Goal: Find specific page/section: Find specific page/section

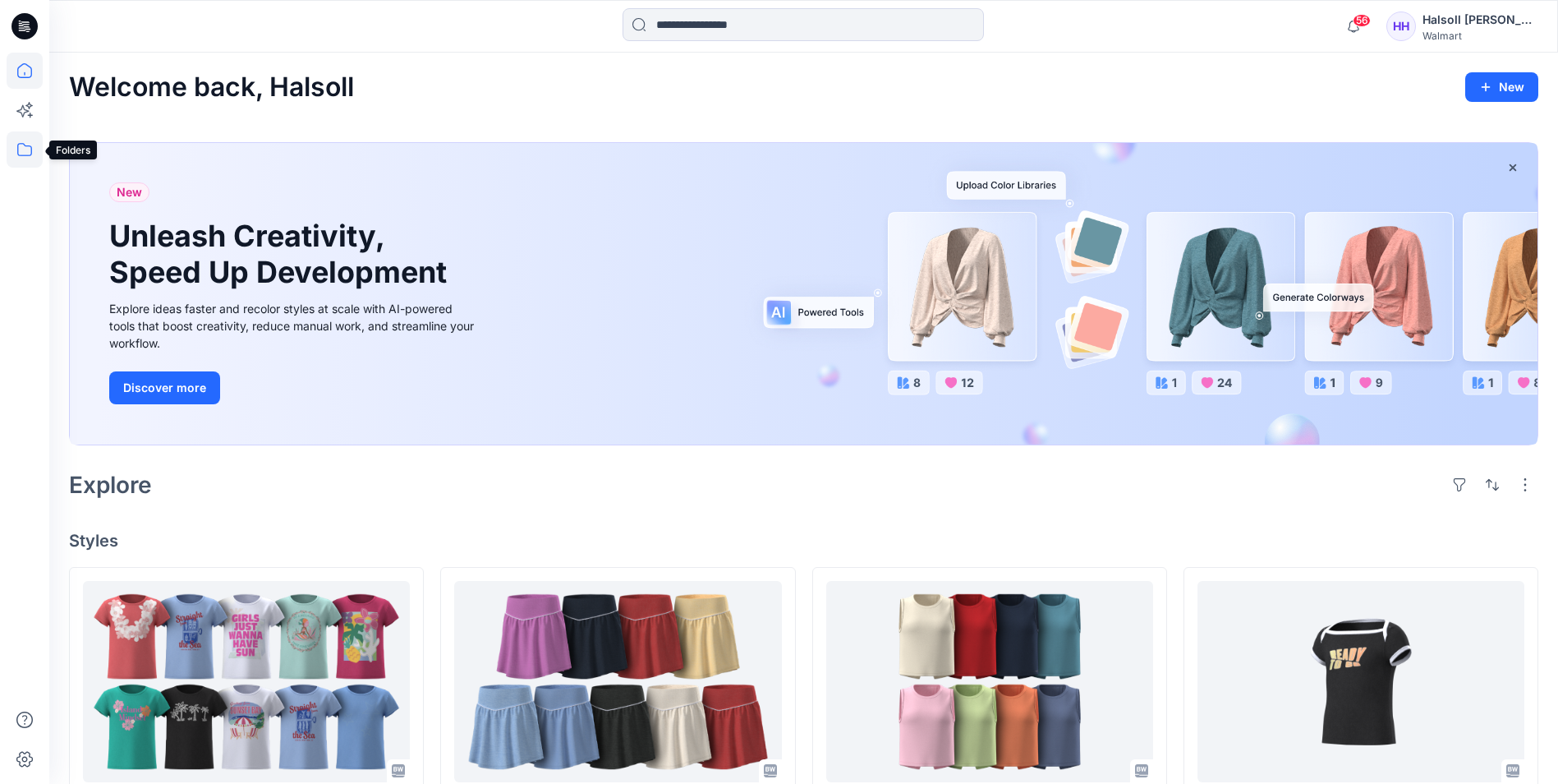
click at [13, 153] on icon at bounding box center [24, 149] width 36 height 36
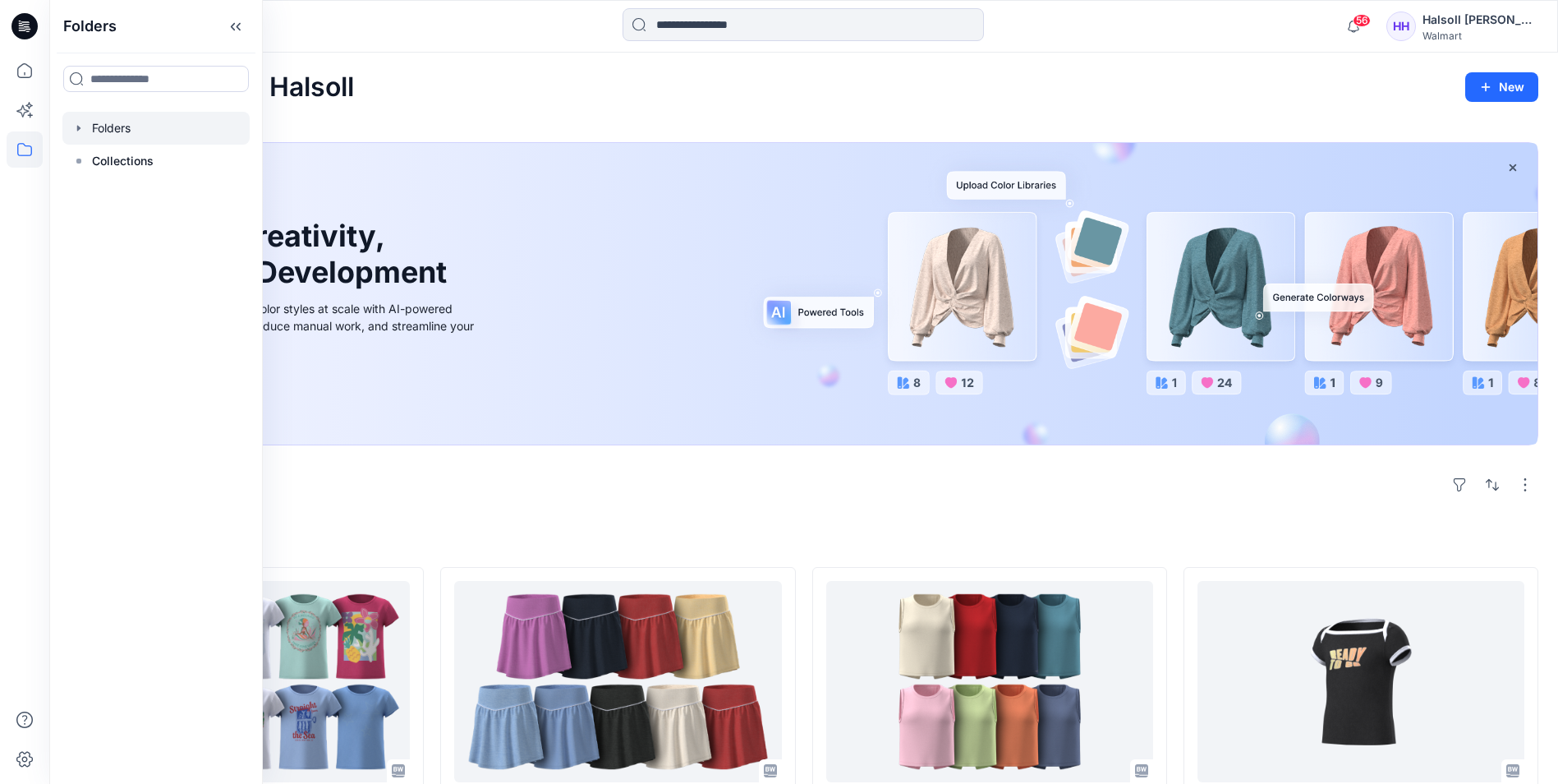
click at [162, 127] on div at bounding box center [156, 128] width 188 height 33
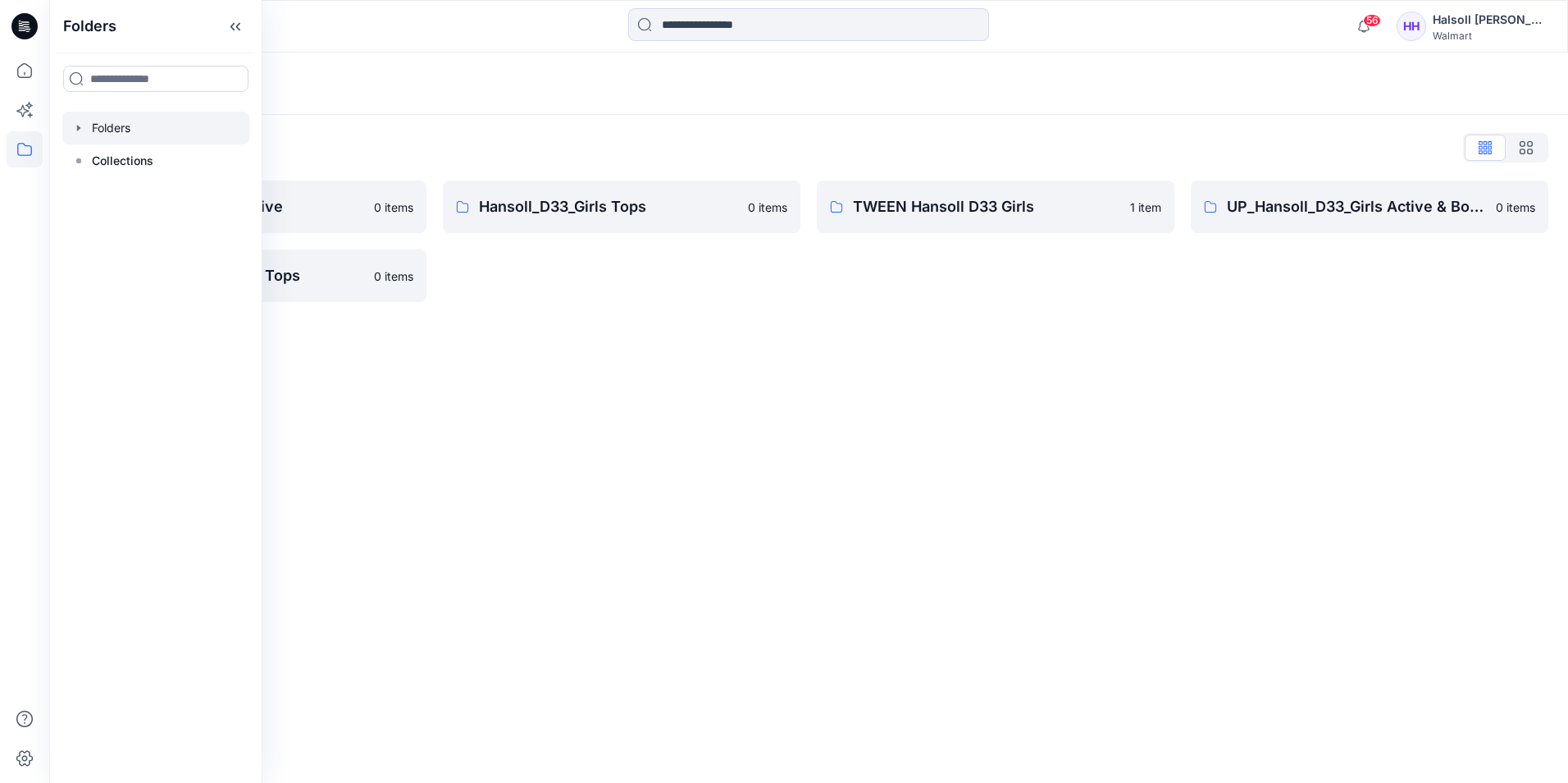
click at [640, 378] on div "Folders Folders List Hansoll_D33_Girls Active 0 items UP_Hansoll_D33_Girls Tops…" at bounding box center [809, 417] width 1518 height 730
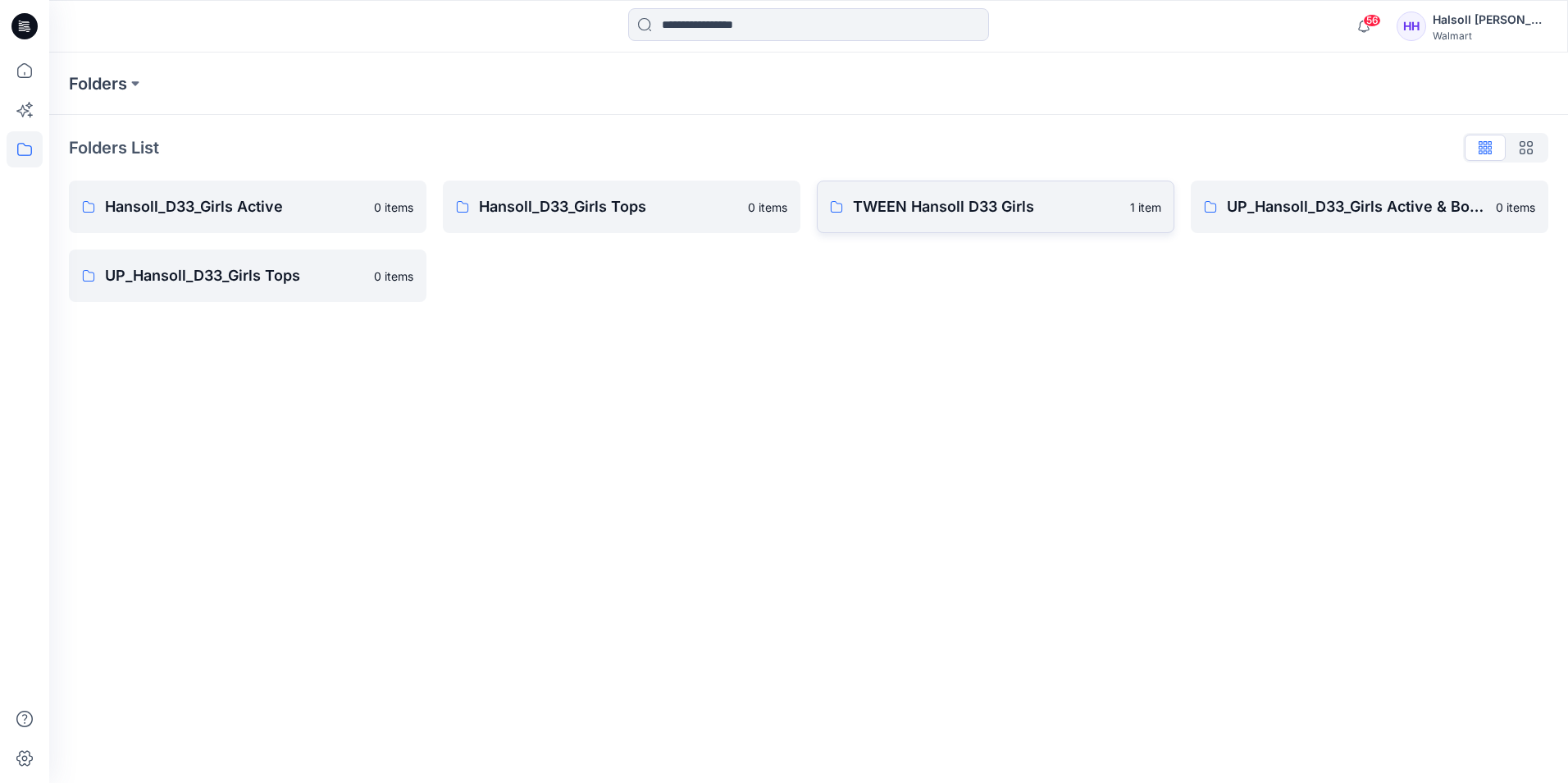
click at [909, 201] on p "TWEEN Hansoll D33 Girls" at bounding box center [987, 206] width 267 height 23
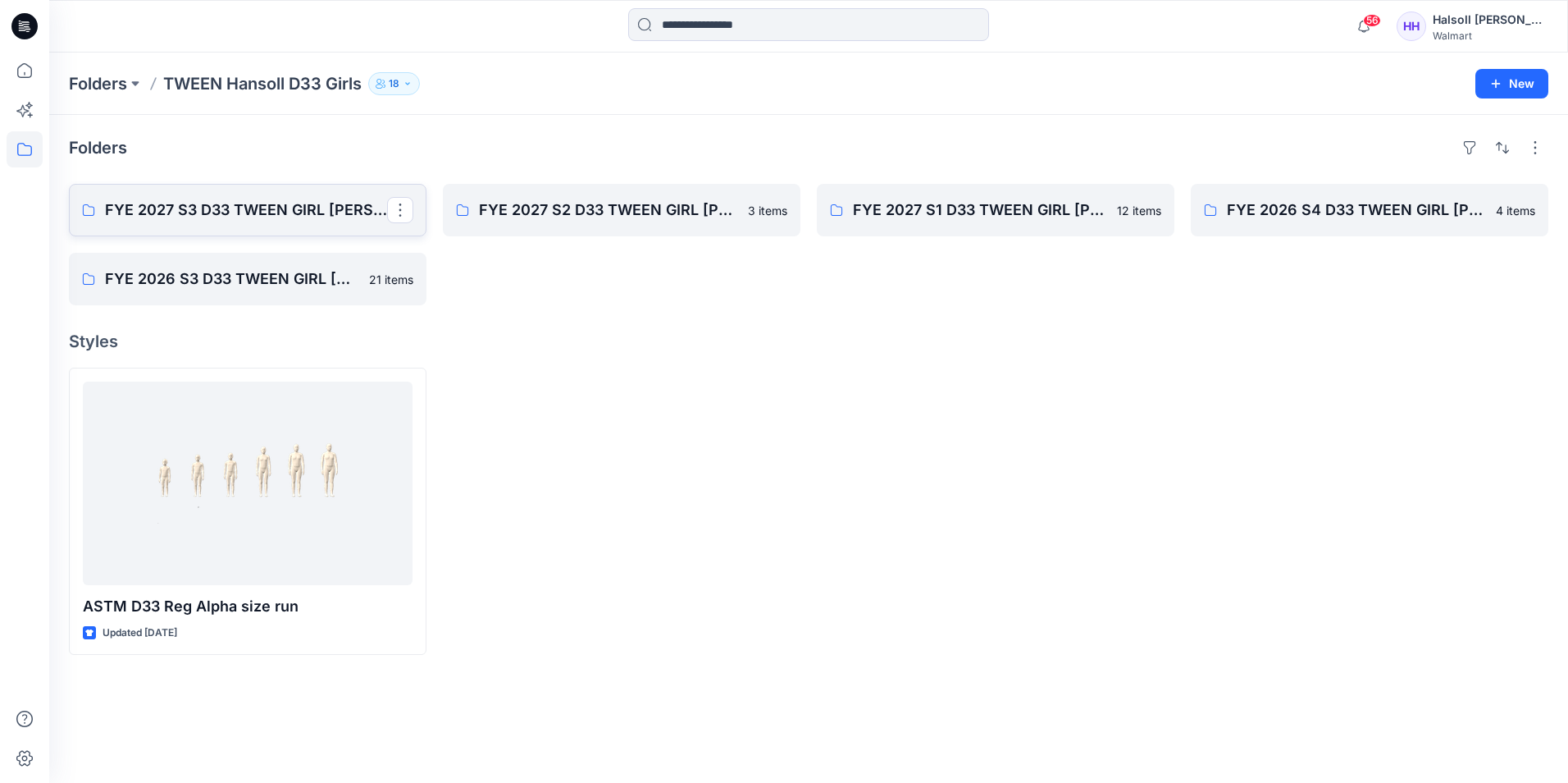
click at [302, 219] on p "FYE 2027 S3 D33 TWEEN GIRL [PERSON_NAME]" at bounding box center [246, 209] width 282 height 23
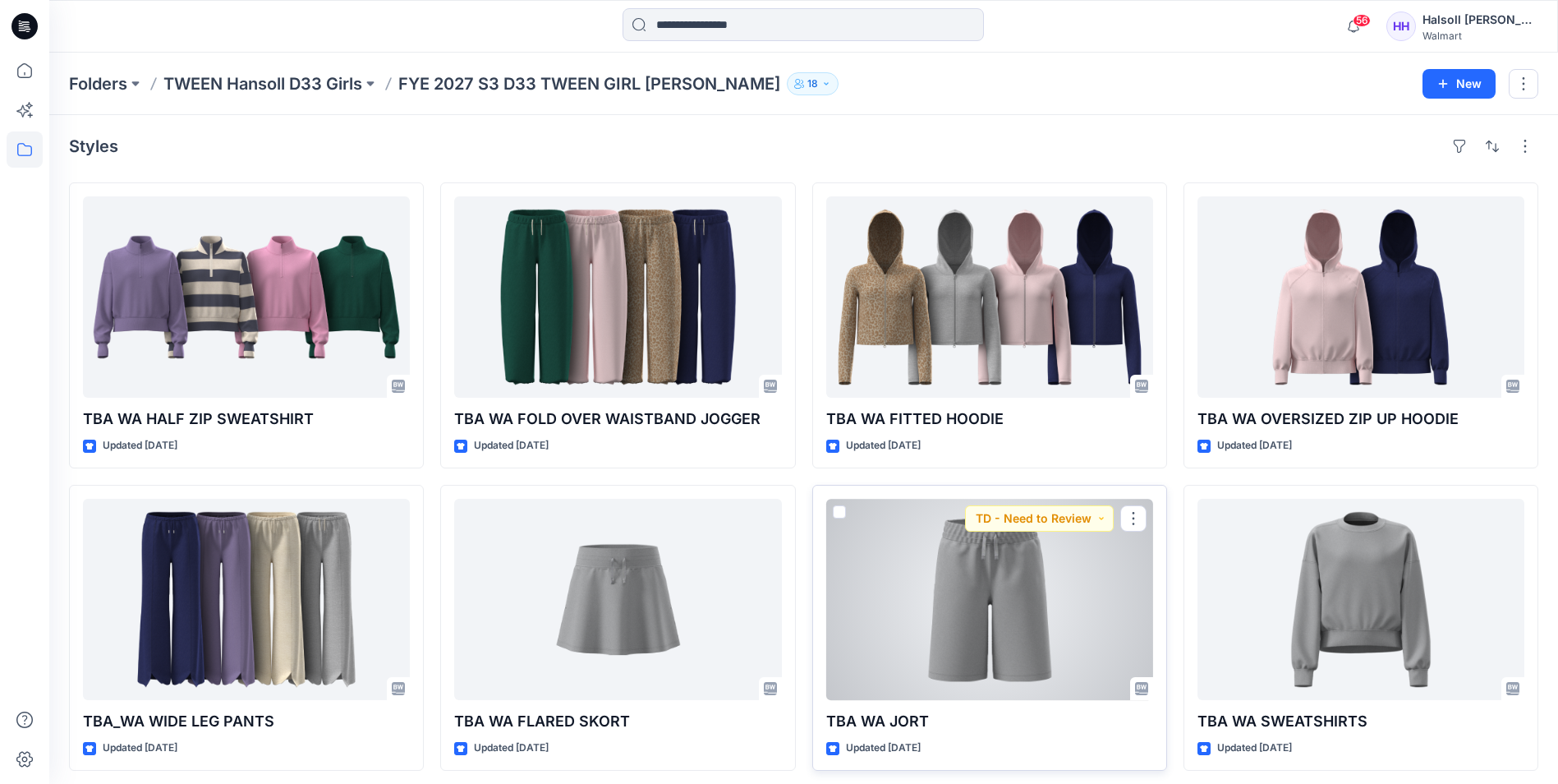
scroll to position [8, 0]
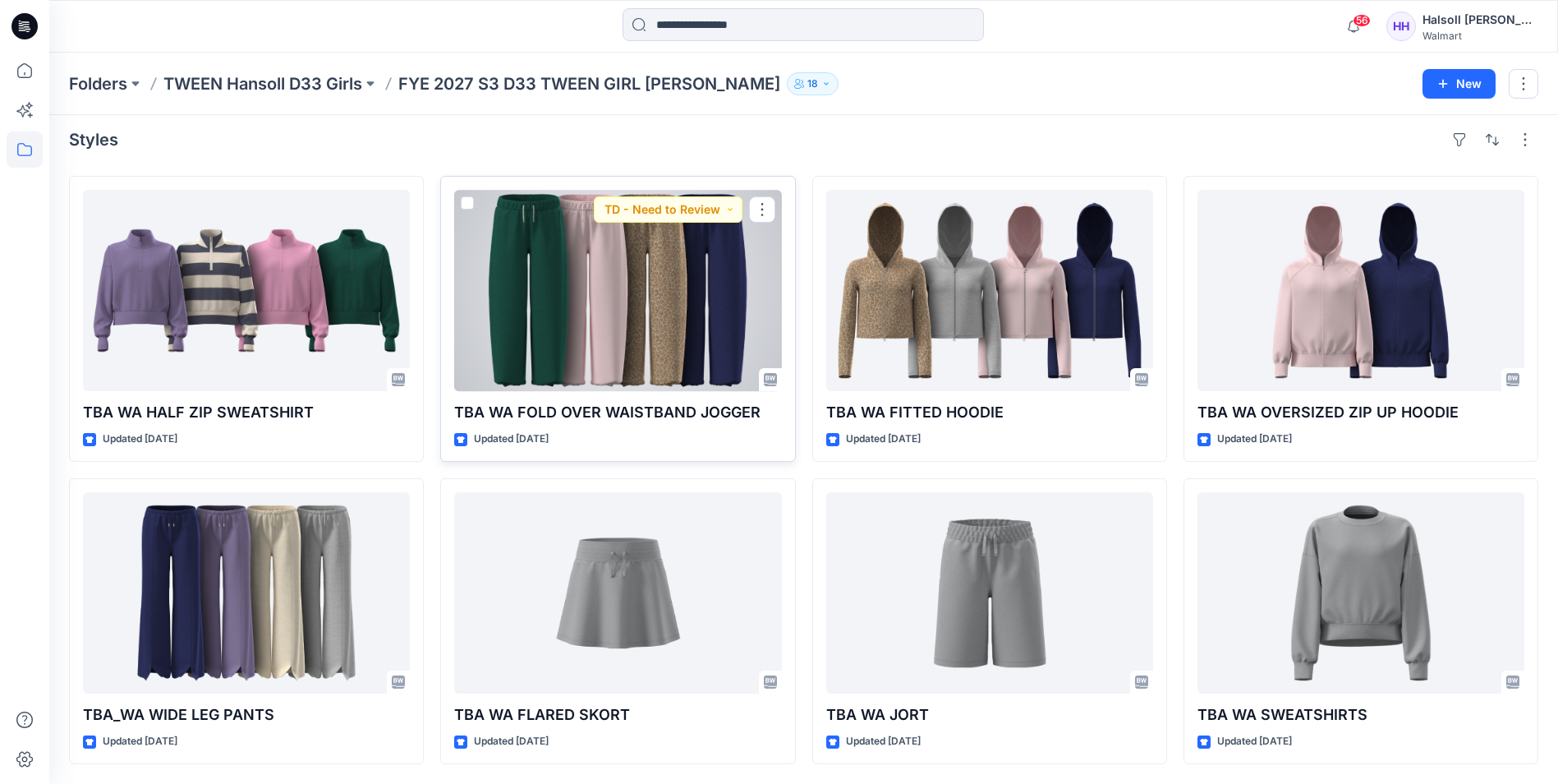
click at [560, 277] on div at bounding box center [617, 290] width 327 height 201
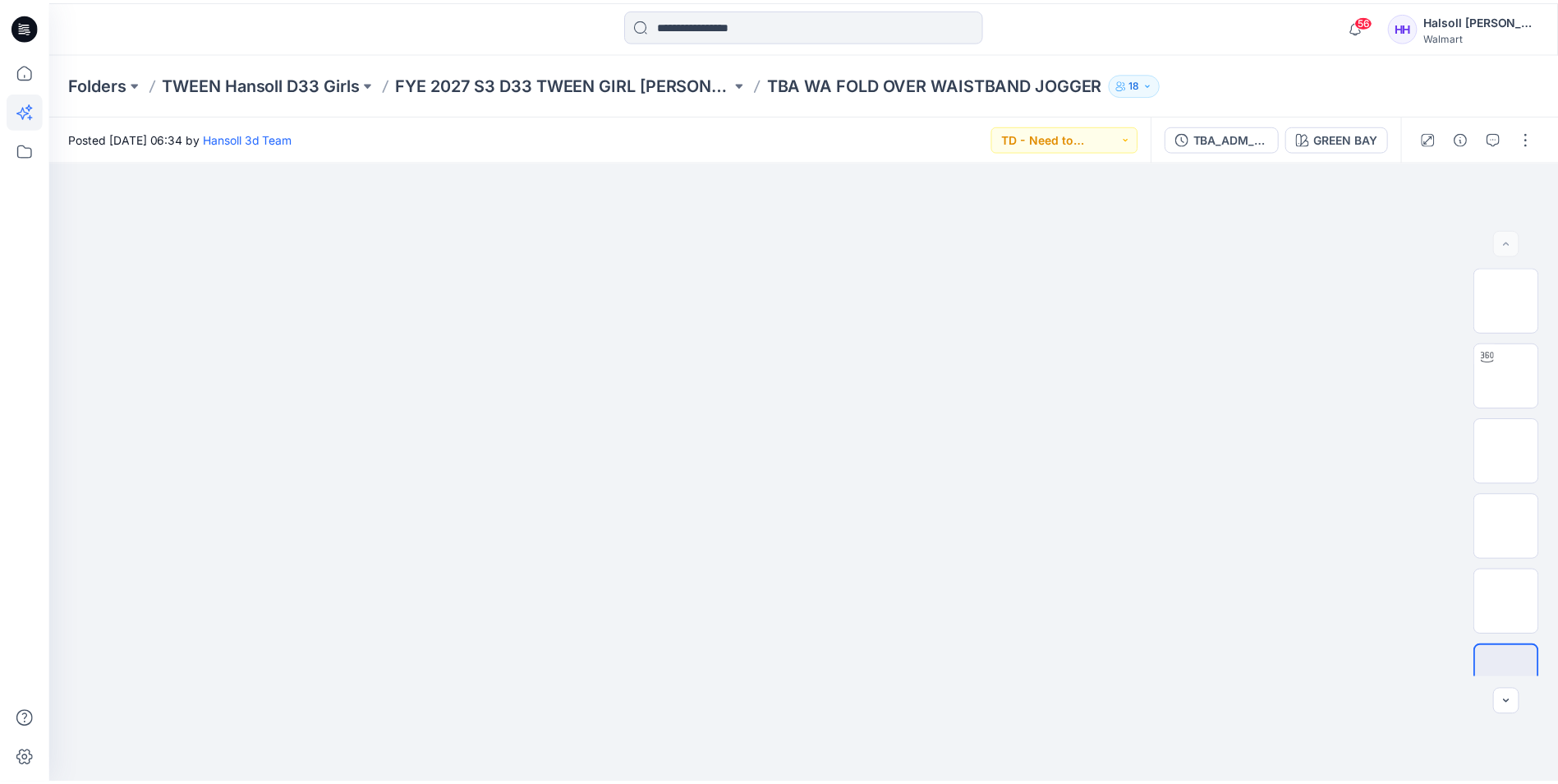
scroll to position [8, 0]
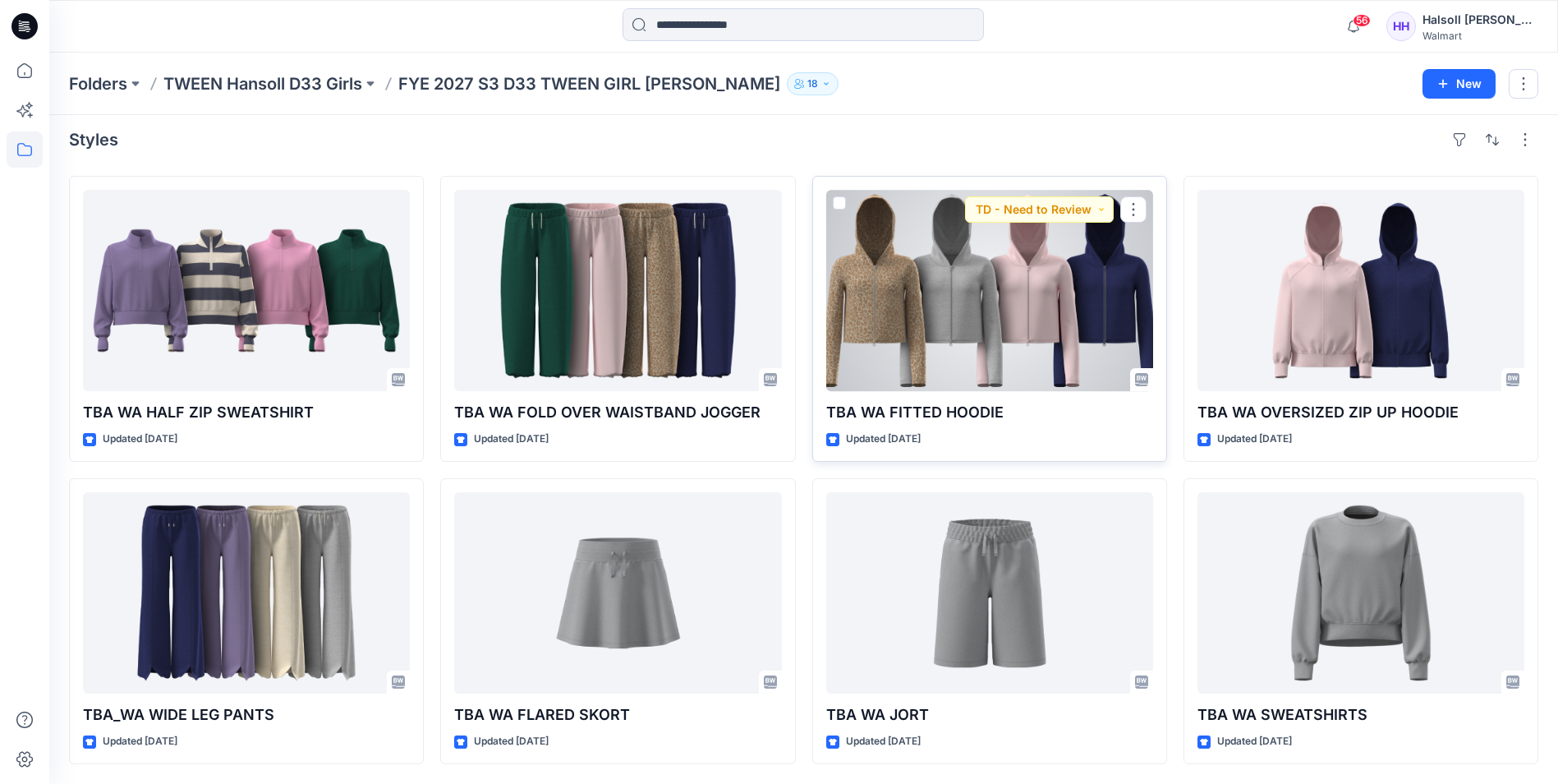
click at [989, 299] on div at bounding box center [989, 290] width 327 height 201
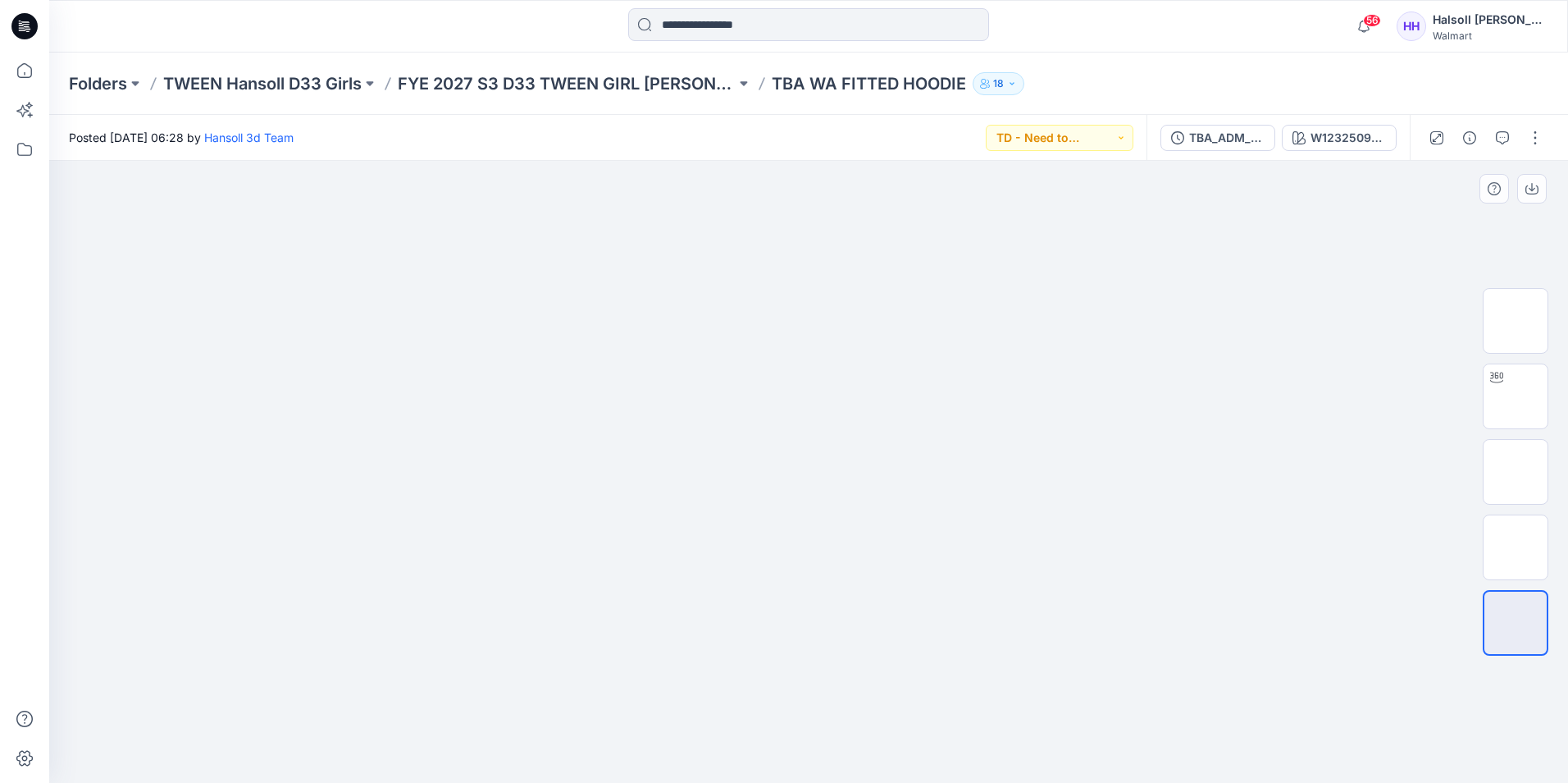
drag, startPoint x: 566, startPoint y: 477, endPoint x: 592, endPoint y: 484, distance: 26.9
click at [423, 226] on img at bounding box center [809, 226] width 820 height 0
click at [1516, 321] on img at bounding box center [1516, 321] width 0 height 0
drag, startPoint x: 592, startPoint y: 628, endPoint x: 653, endPoint y: 655, distance: 66.7
click at [637, 648] on div at bounding box center [809, 471] width 1518 height 622
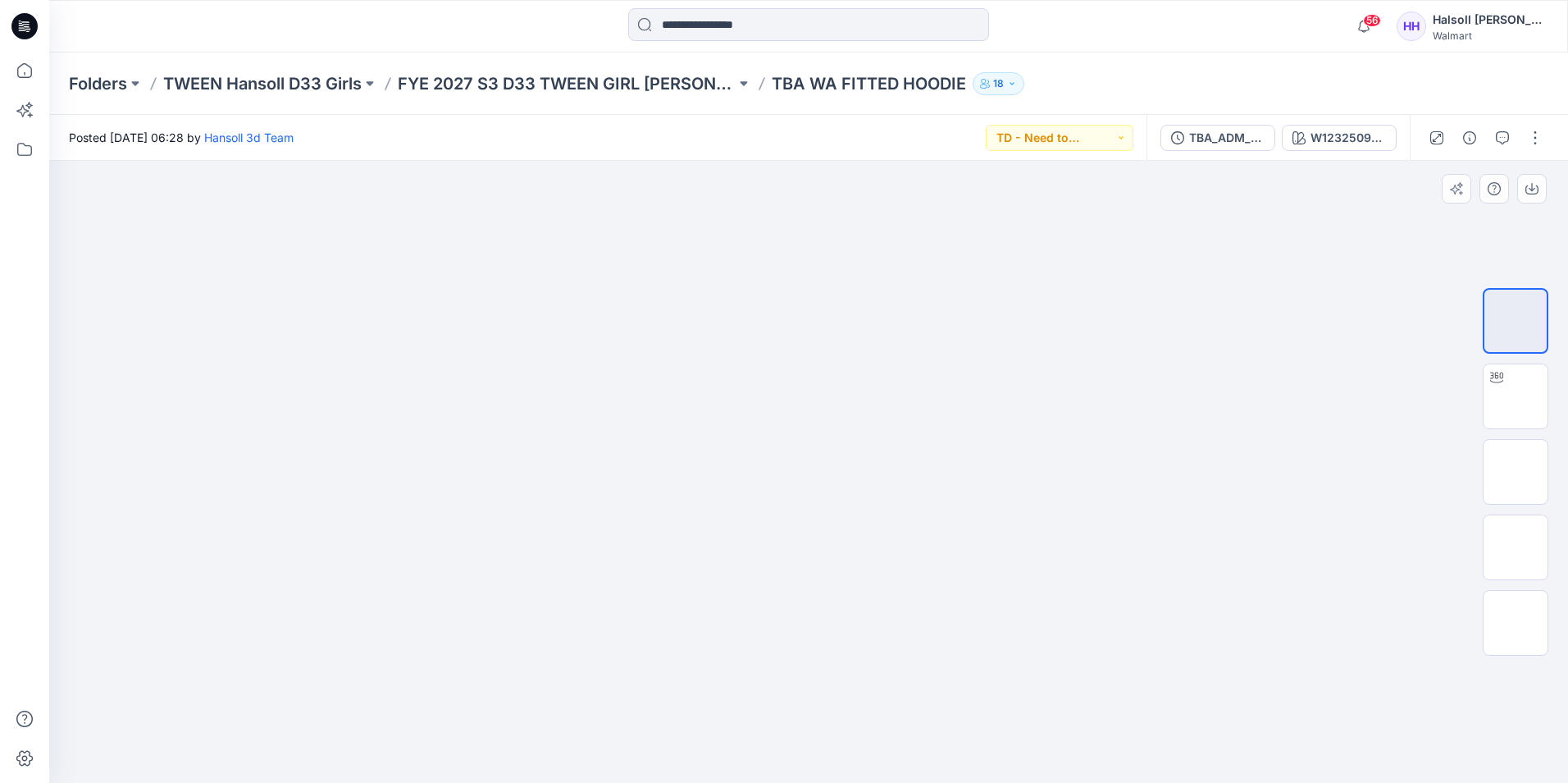
drag, startPoint x: 983, startPoint y: 544, endPoint x: 915, endPoint y: 439, distance: 125.1
click at [915, 439] on div at bounding box center [809, 471] width 1518 height 622
drag, startPoint x: 744, startPoint y: 269, endPoint x: 763, endPoint y: 261, distance: 20.6
click at [748, 160] on img at bounding box center [809, 160] width 333 height 0
drag, startPoint x: 962, startPoint y: 602, endPoint x: 1204, endPoint y: 534, distance: 251.4
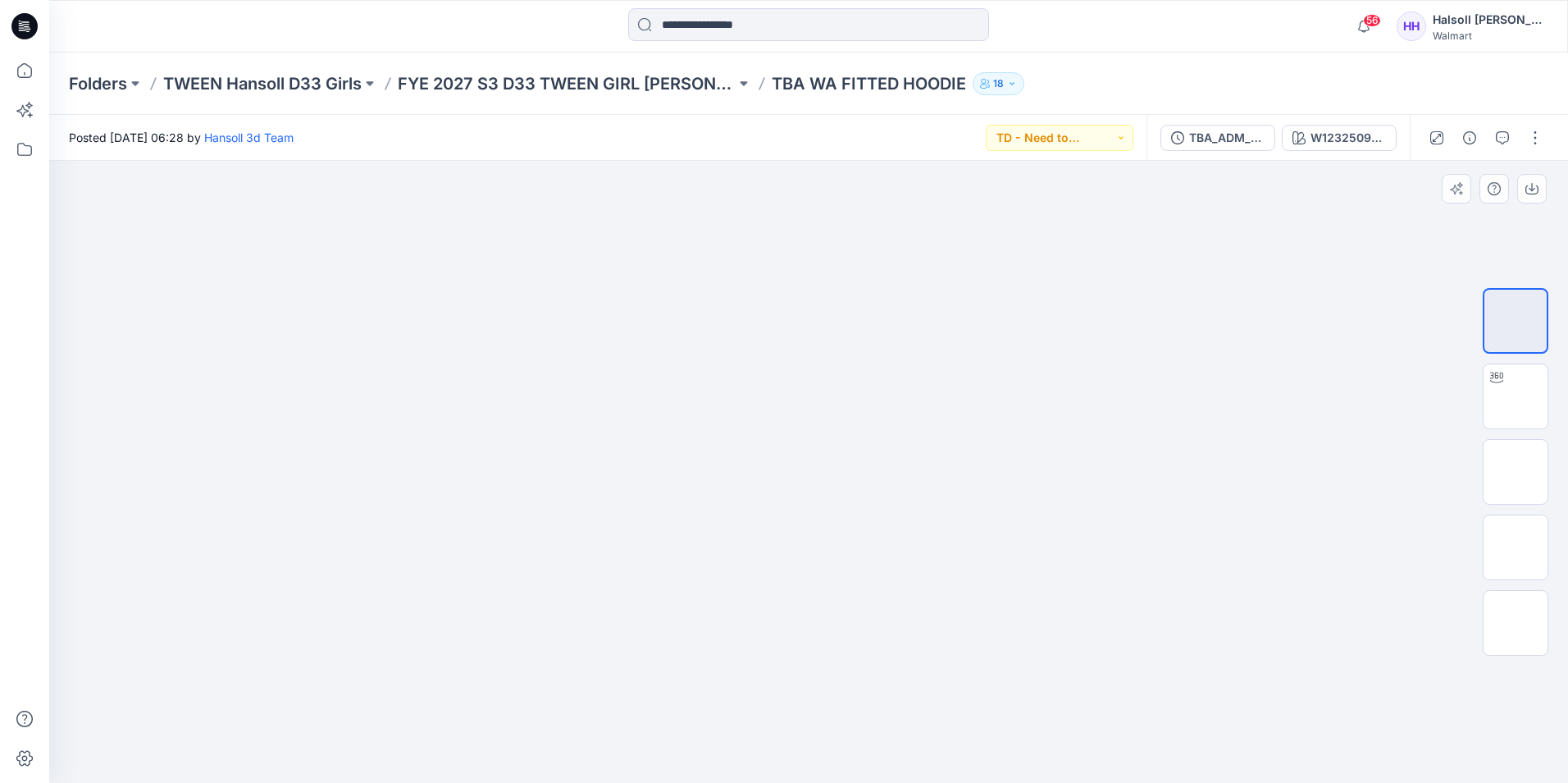
click at [962, 160] on img at bounding box center [809, 160] width 333 height 0
click at [1525, 359] on div at bounding box center [1515, 471] width 66 height 410
click at [1516, 397] on img at bounding box center [1516, 397] width 0 height 0
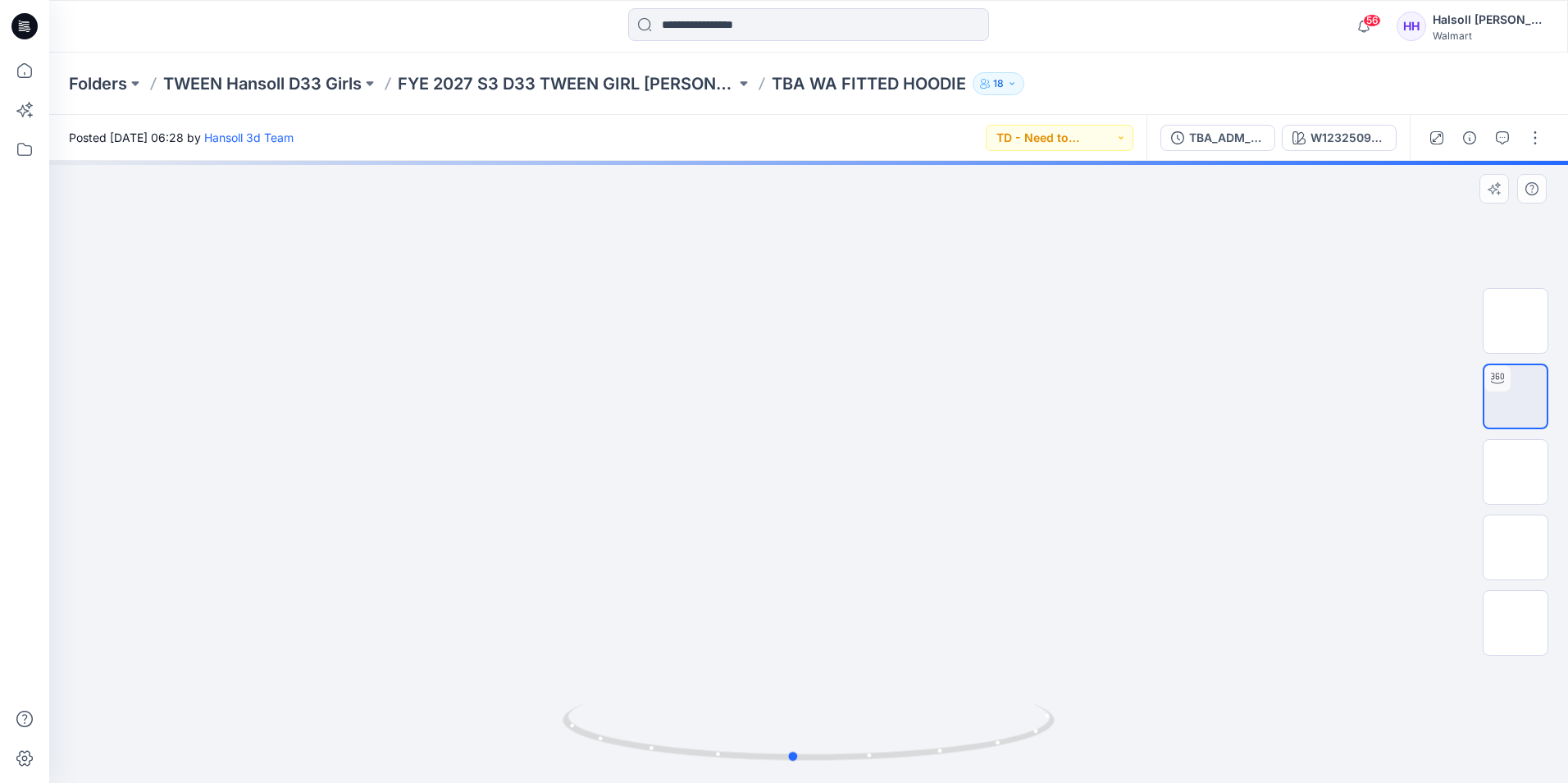
drag, startPoint x: 923, startPoint y: 442, endPoint x: 924, endPoint y: 588, distance: 146.0
click at [924, 588] on div at bounding box center [809, 471] width 1518 height 622
drag, startPoint x: 808, startPoint y: 546, endPoint x: 744, endPoint y: 570, distance: 68.4
click at [744, 570] on div at bounding box center [809, 471] width 1518 height 622
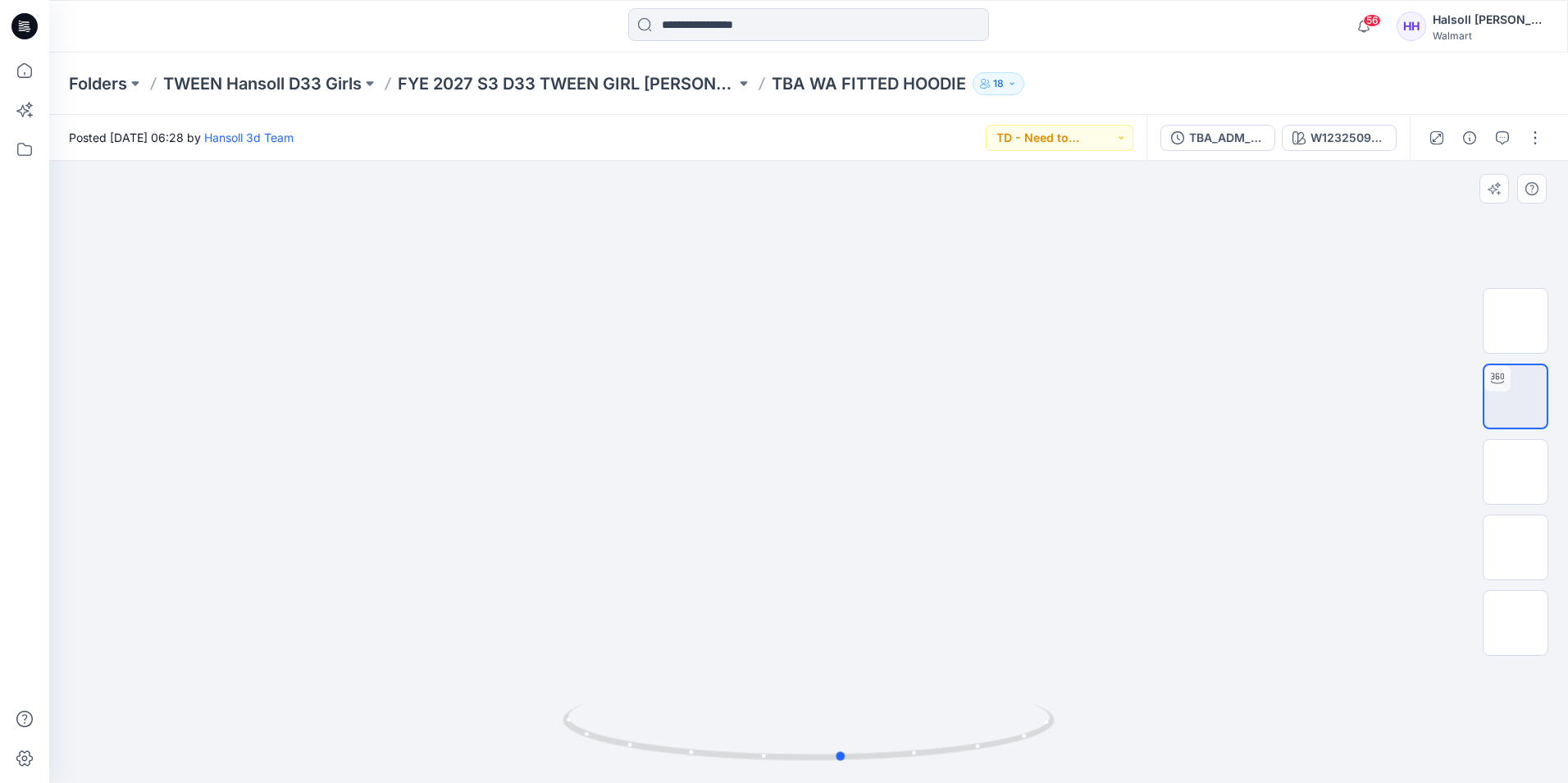
drag, startPoint x: 669, startPoint y: 476, endPoint x: 1007, endPoint y: 607, distance: 362.5
click at [1007, 607] on div at bounding box center [809, 471] width 1518 height 622
